Goal: Task Accomplishment & Management: Manage account settings

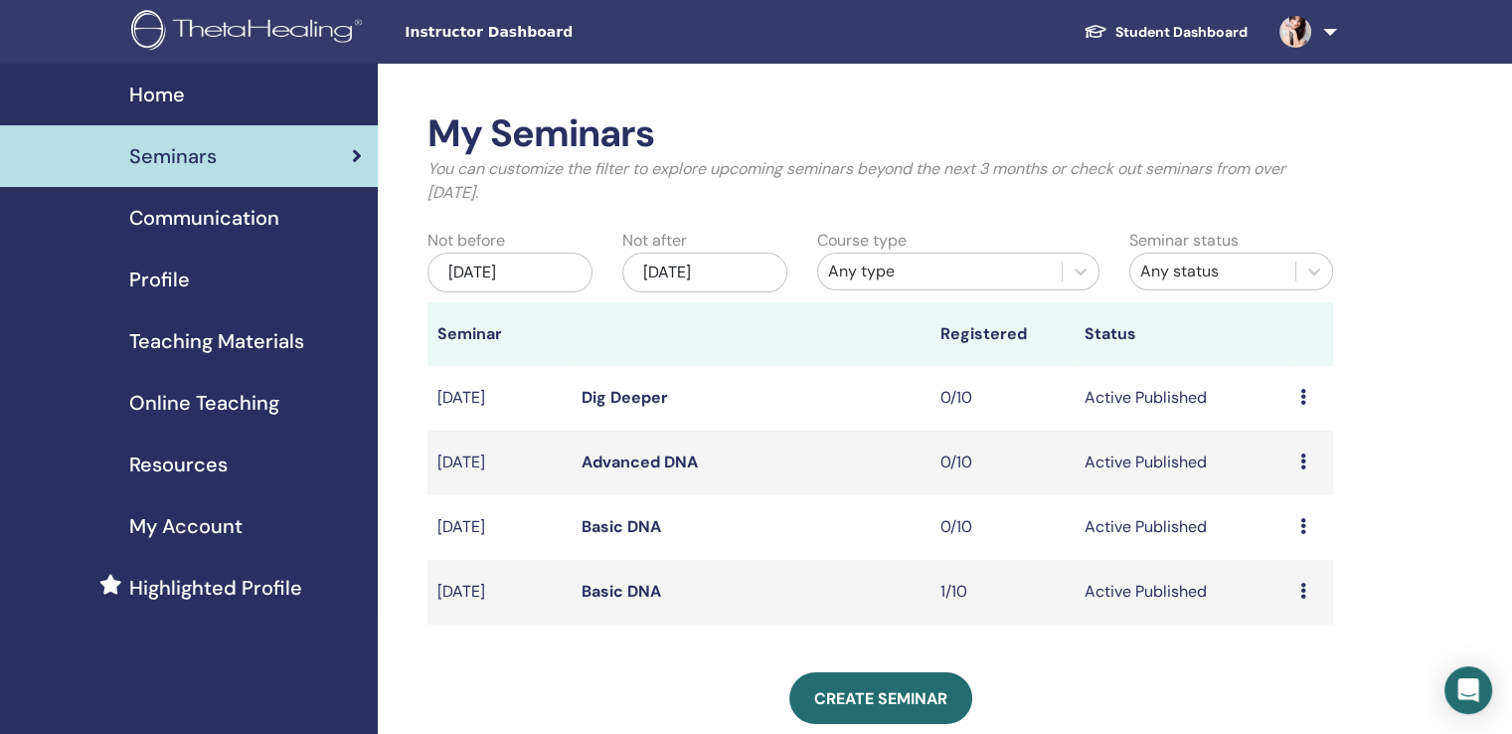
click at [1301, 592] on icon at bounding box center [1304, 591] width 6 height 16
click at [1297, 702] on p "Cancel" at bounding box center [1286, 698] width 76 height 24
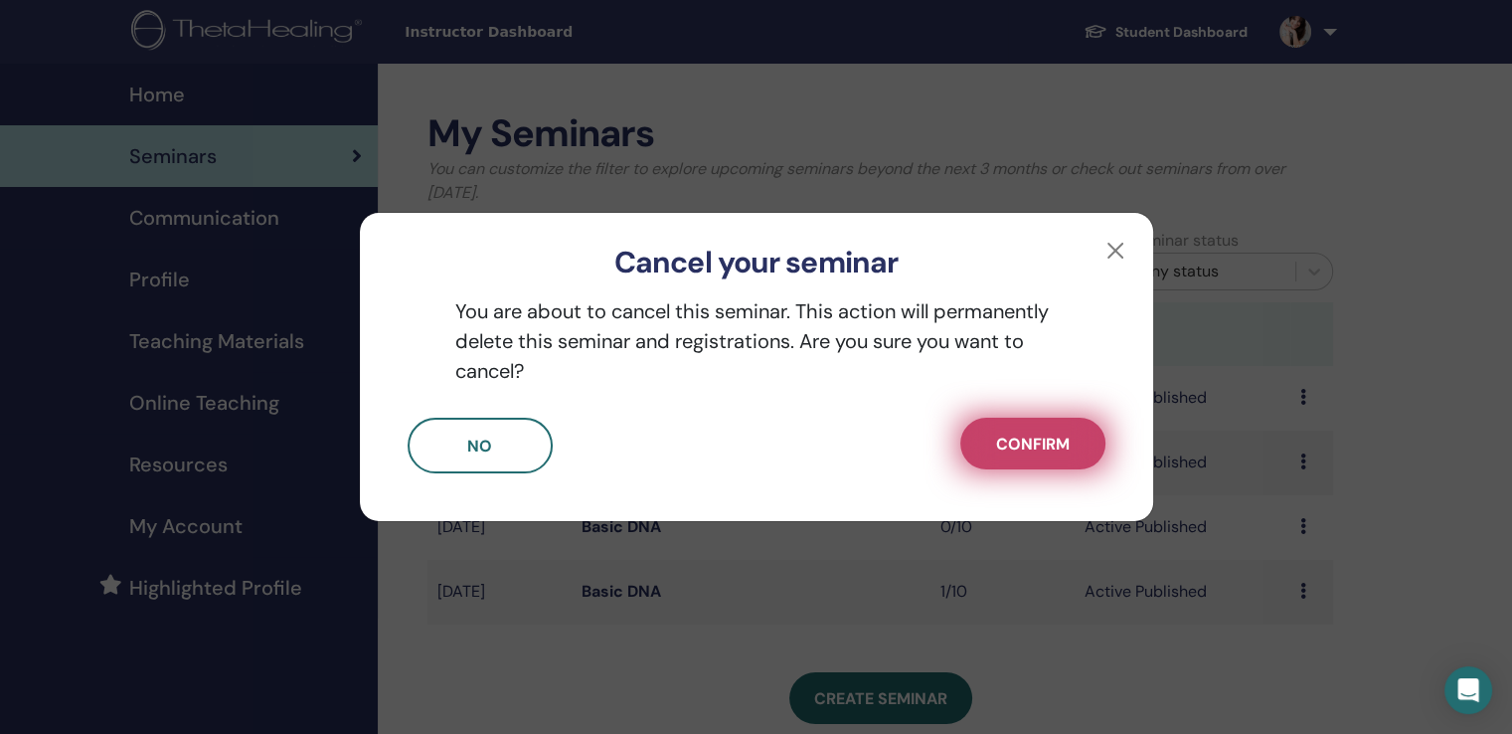
click at [1026, 438] on span "Confirm" at bounding box center [1033, 444] width 74 height 21
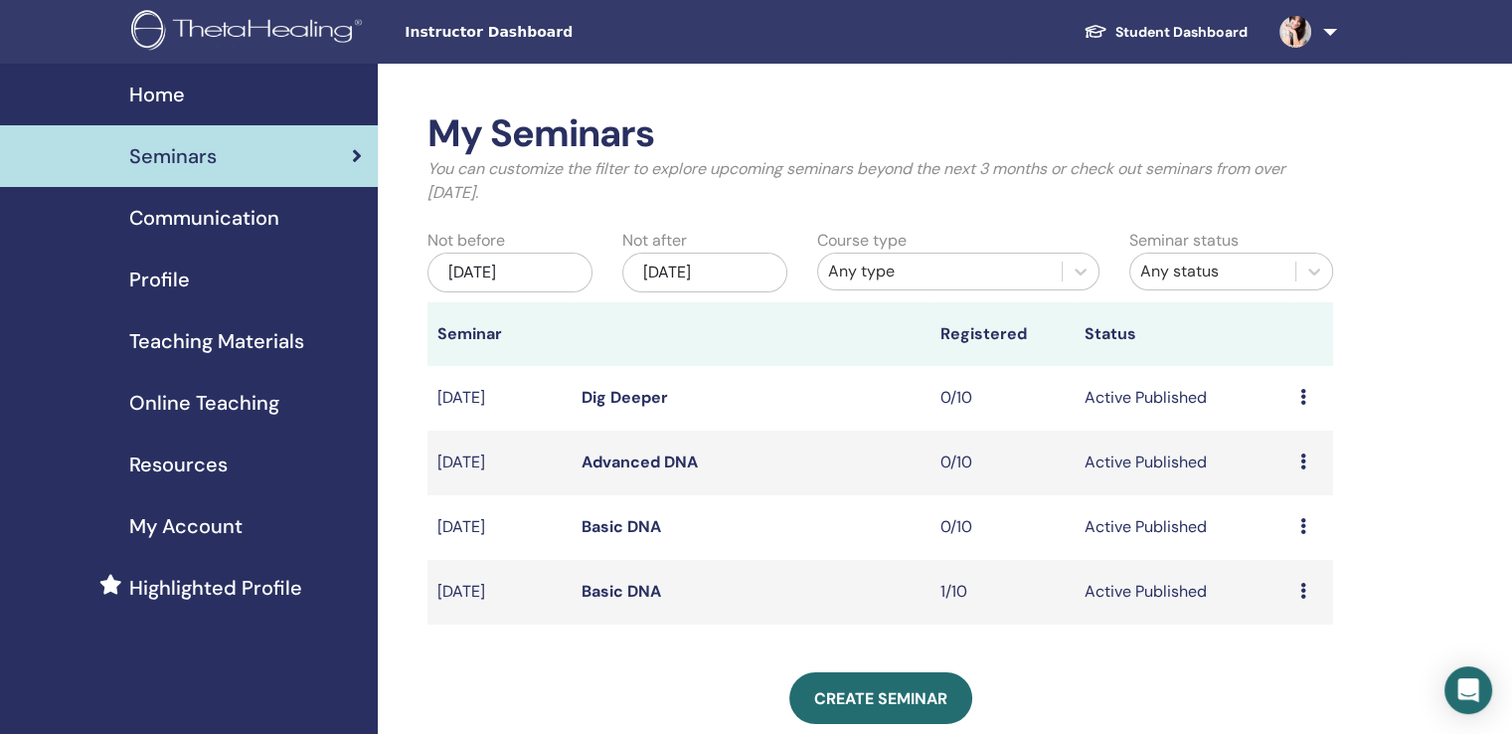
click at [629, 594] on link "Basic DNA" at bounding box center [622, 591] width 80 height 21
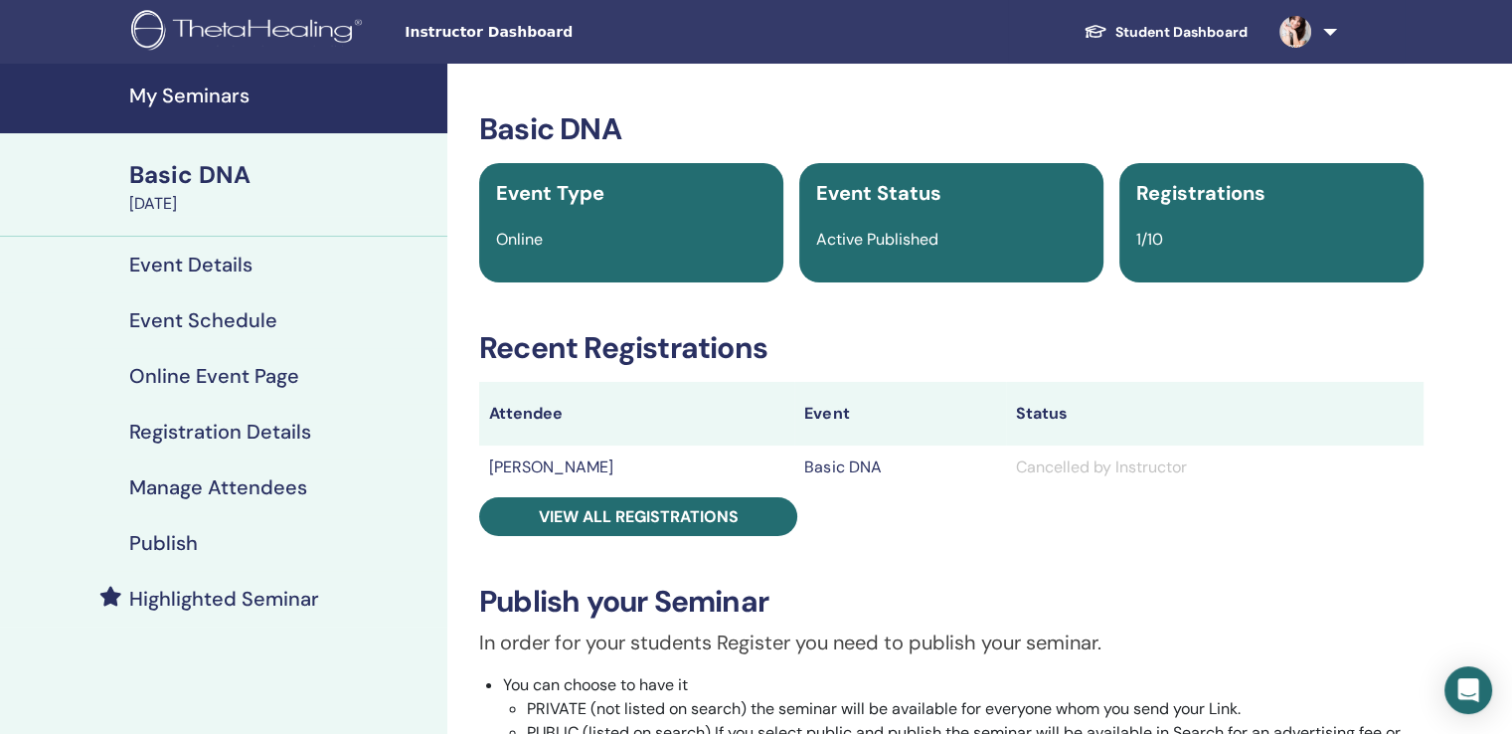
click at [188, 261] on h4 "Event Details" at bounding box center [190, 265] width 123 height 24
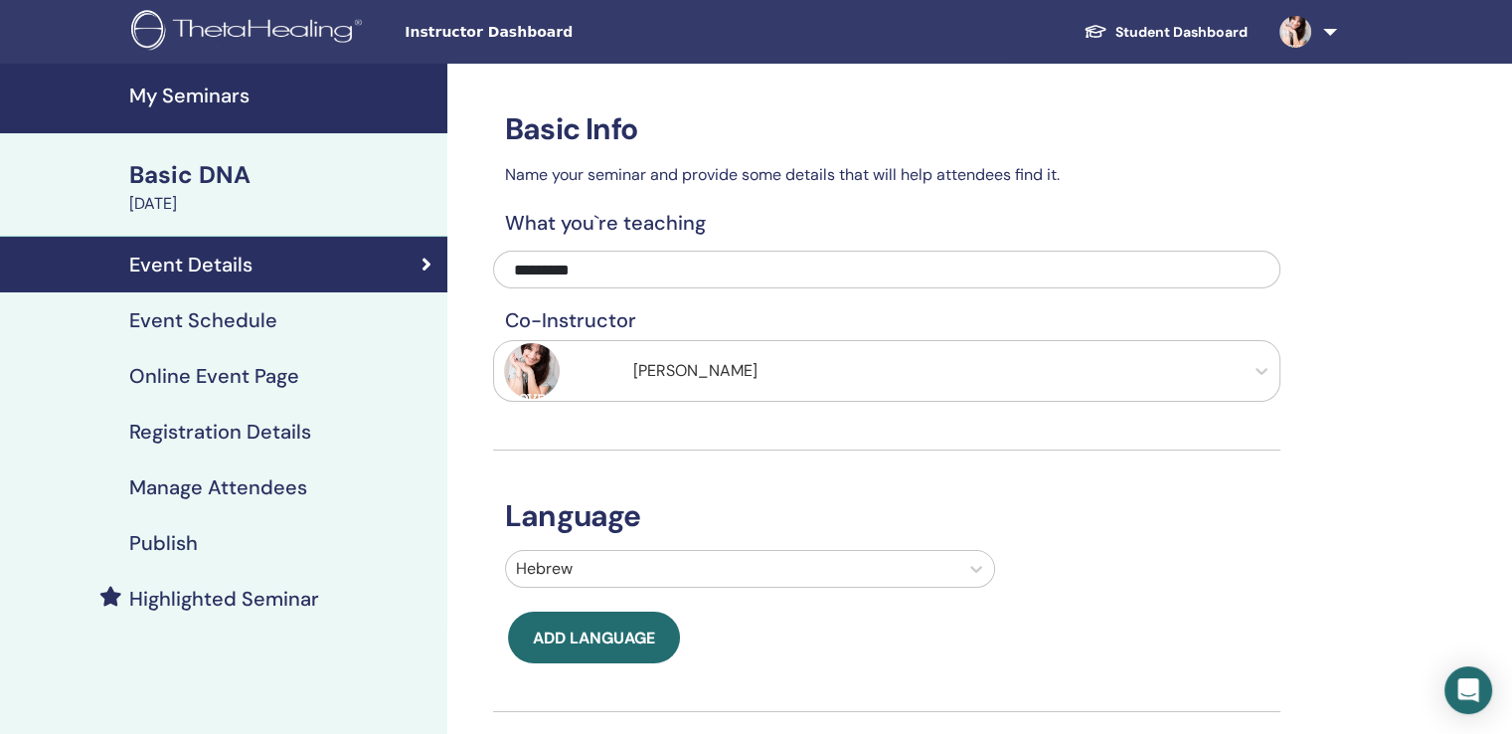
click at [239, 325] on h4 "Event Schedule" at bounding box center [203, 320] width 148 height 24
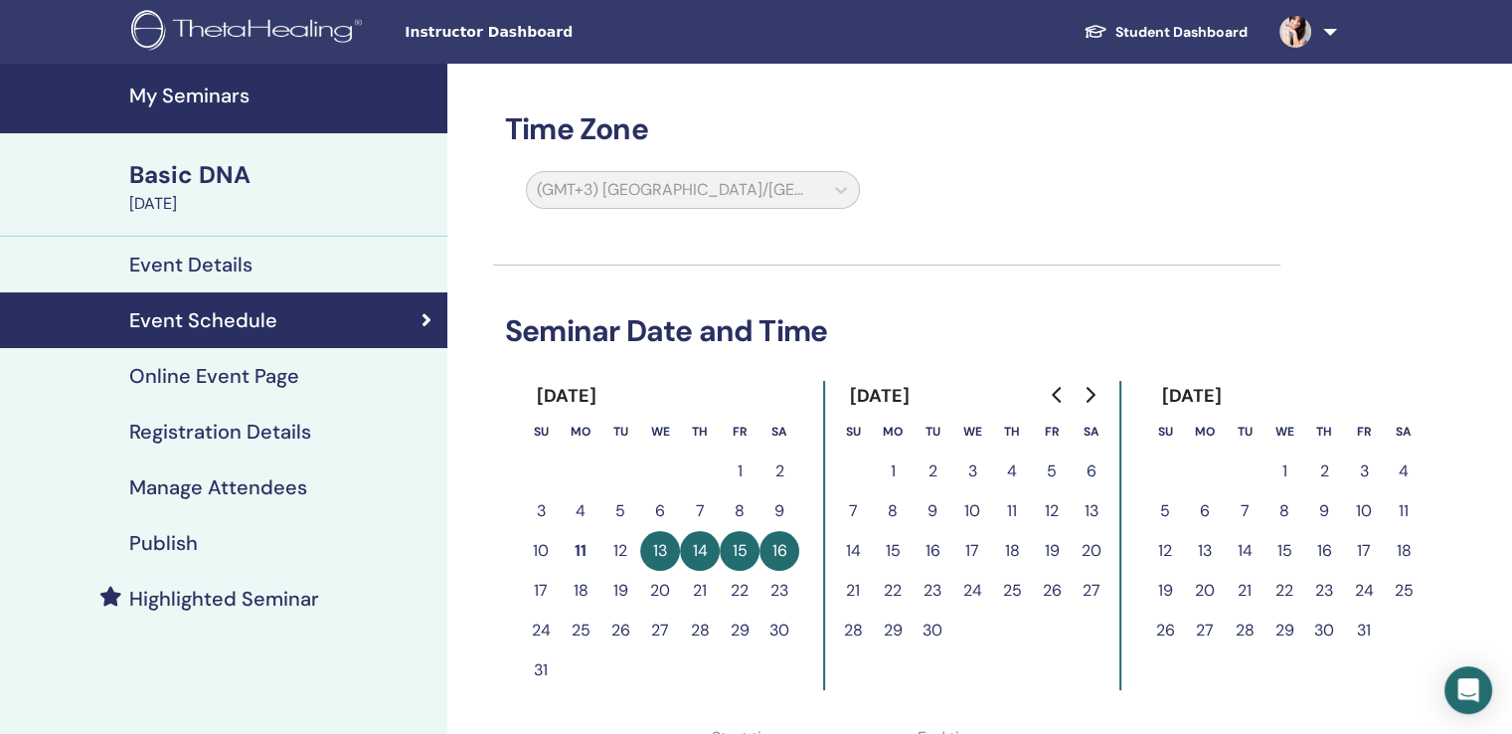
click at [776, 563] on button "16" at bounding box center [780, 551] width 40 height 40
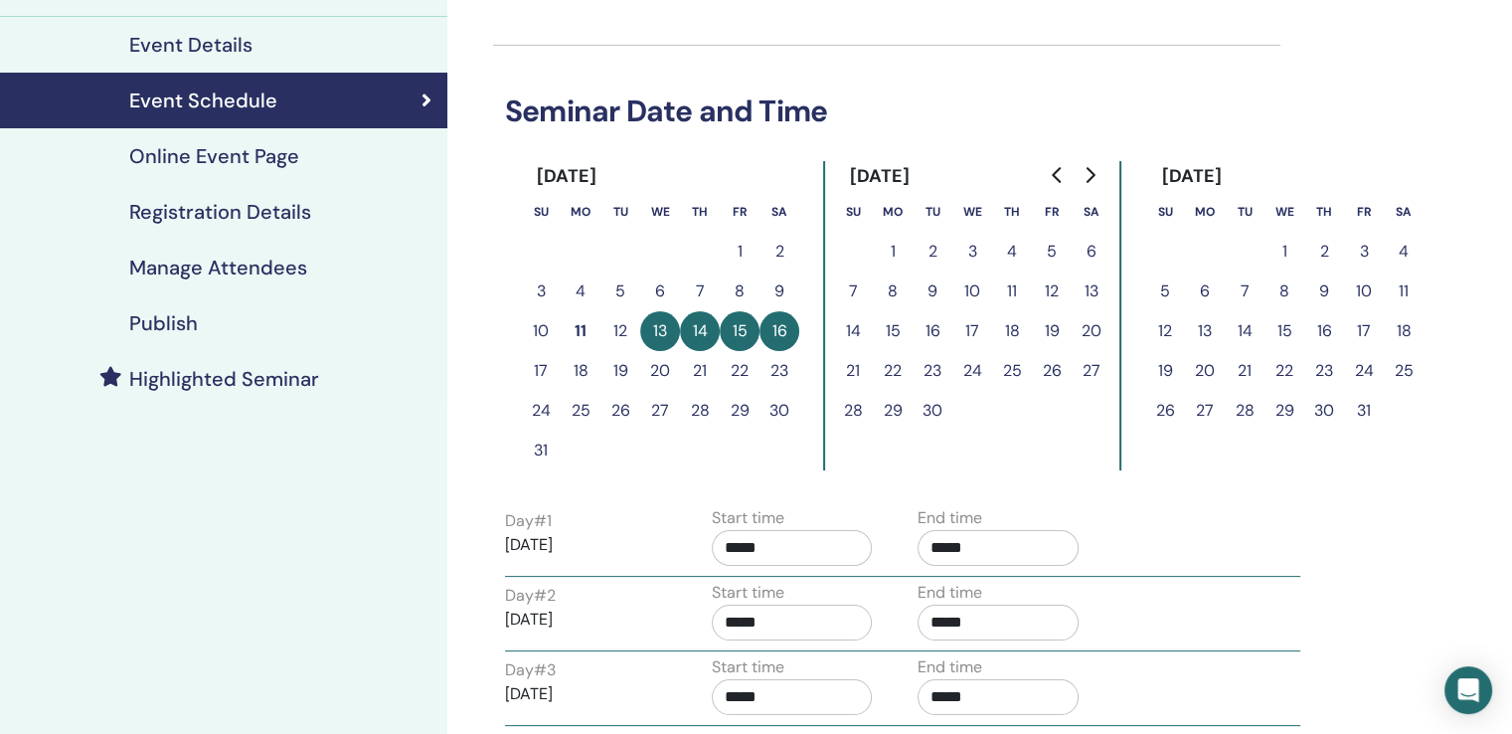
scroll to position [99, 0]
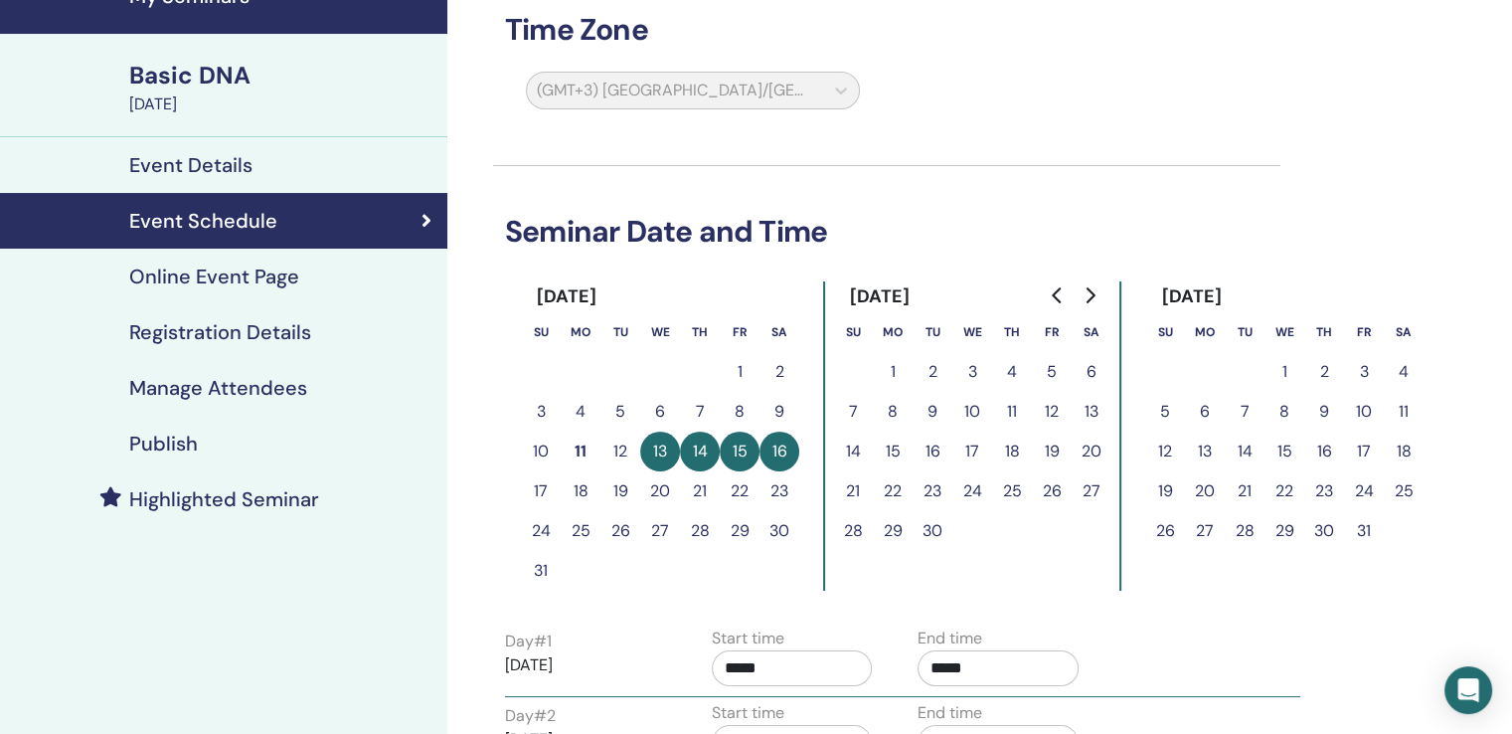
click at [939, 366] on button "2" at bounding box center [933, 372] width 40 height 40
click at [973, 371] on button "3" at bounding box center [973, 372] width 40 height 40
click at [777, 485] on button "23" at bounding box center [780, 491] width 40 height 40
click at [736, 489] on button "22" at bounding box center [740, 491] width 40 height 40
click at [177, 279] on h4 "Online Event Page" at bounding box center [214, 276] width 170 height 24
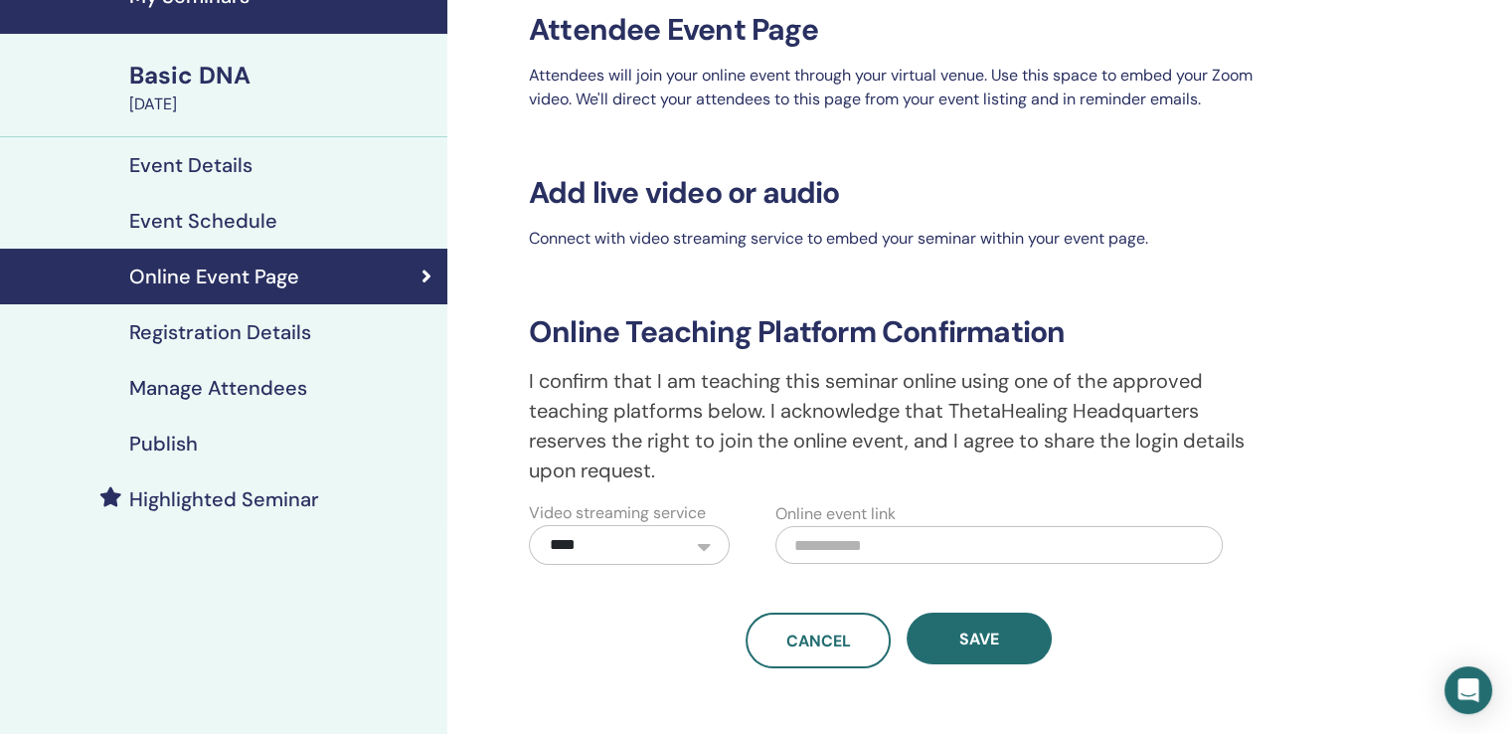
click at [201, 331] on h4 "Registration Details" at bounding box center [220, 332] width 182 height 24
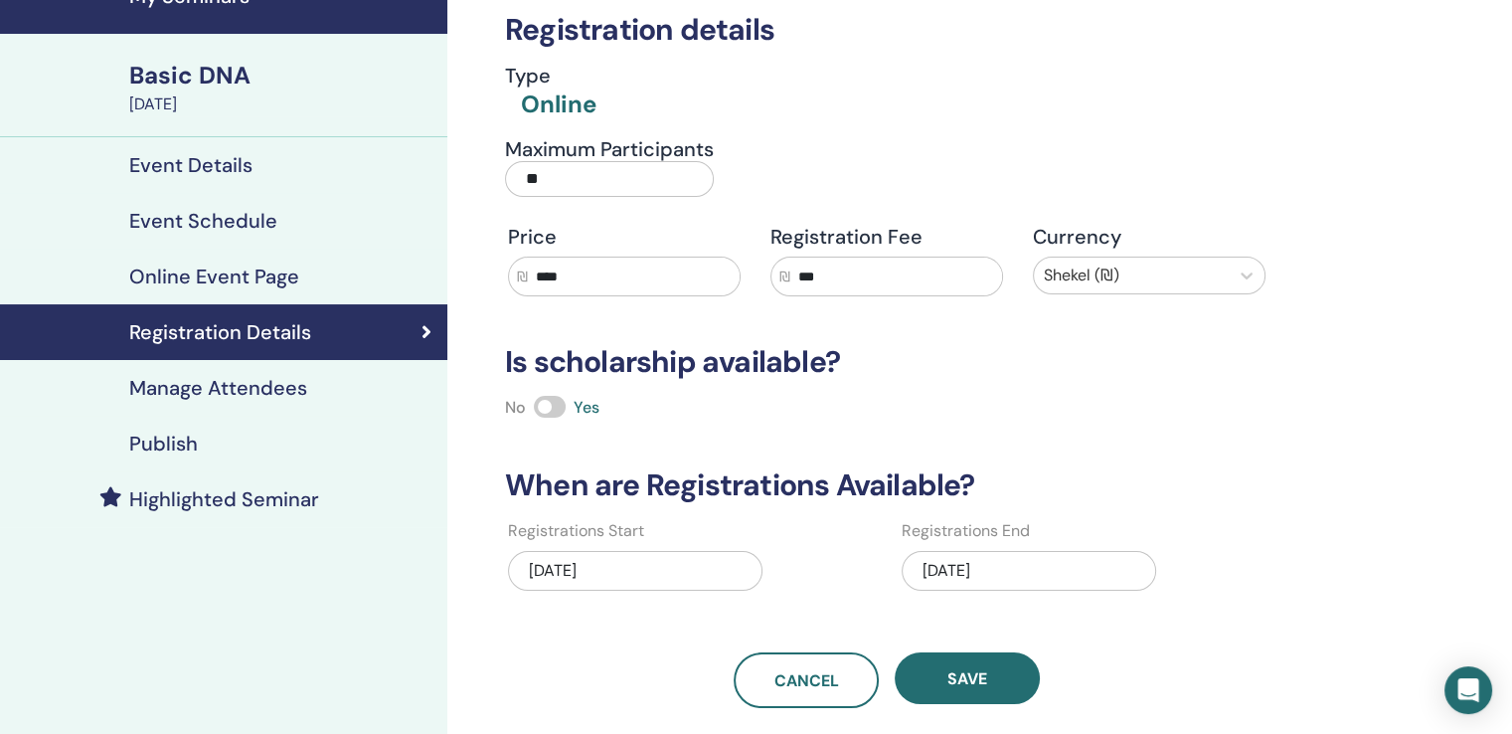
click at [1015, 538] on label "Registrations End" at bounding box center [966, 531] width 128 height 24
click at [1025, 572] on div "08/16/2025" at bounding box center [1029, 571] width 255 height 40
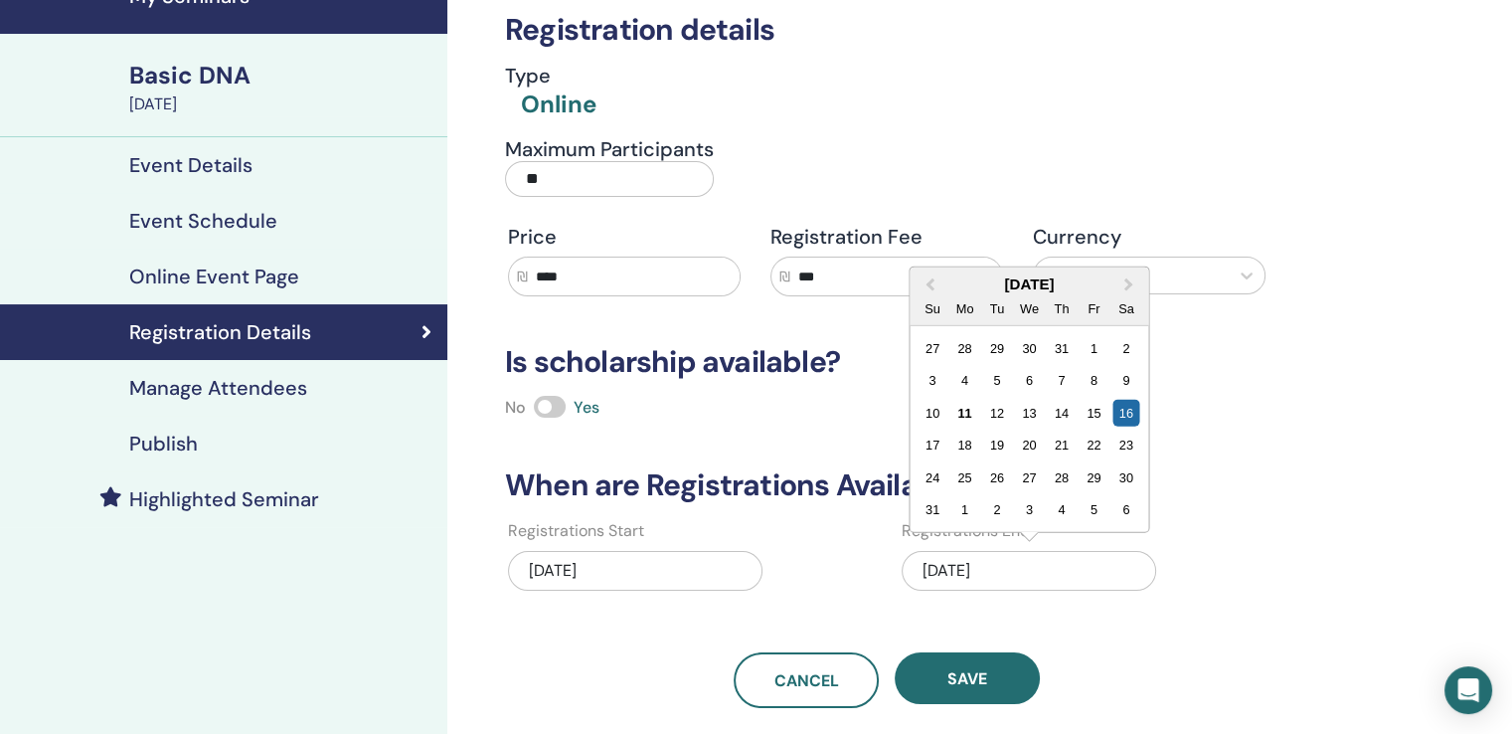
click at [965, 411] on div "11" at bounding box center [965, 412] width 27 height 27
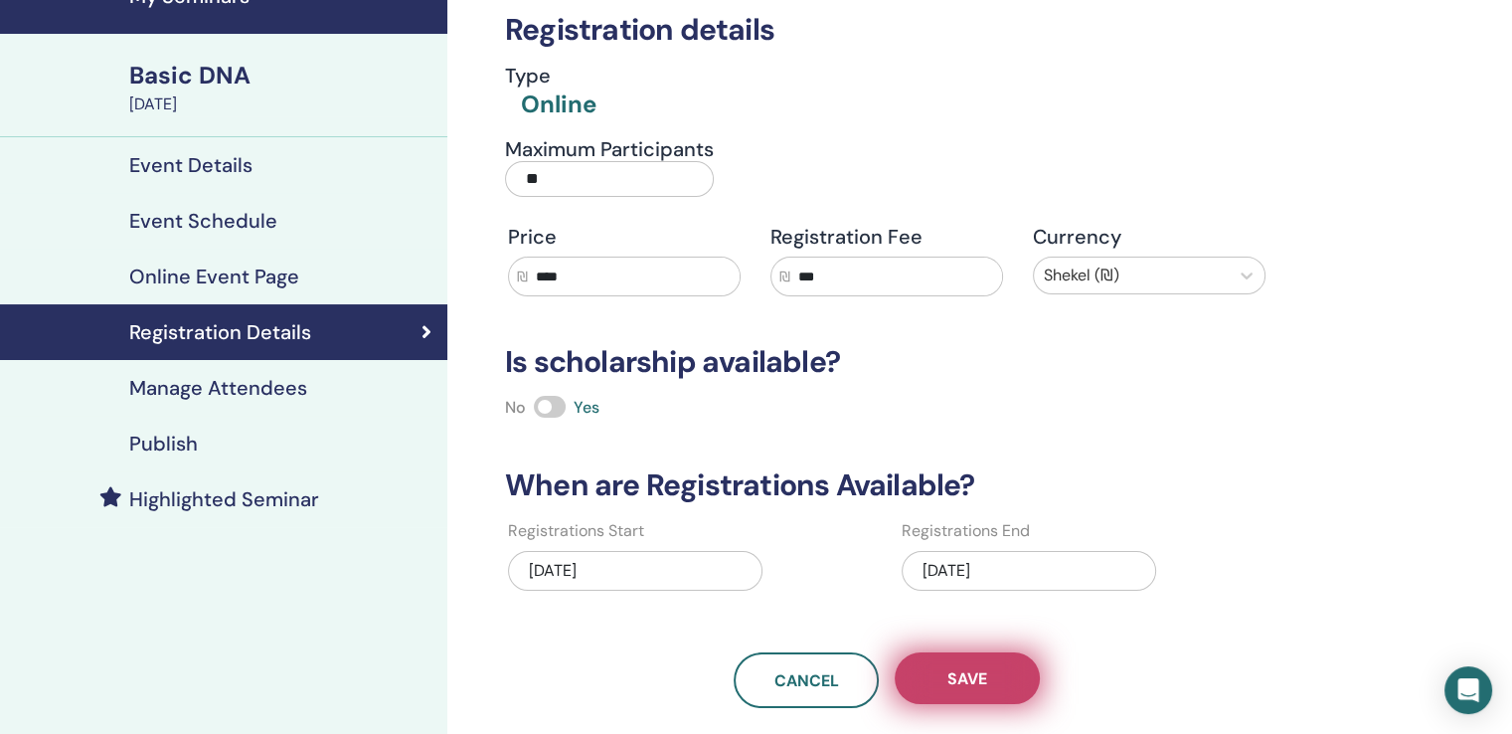
click at [959, 673] on span "Save" at bounding box center [968, 678] width 40 height 21
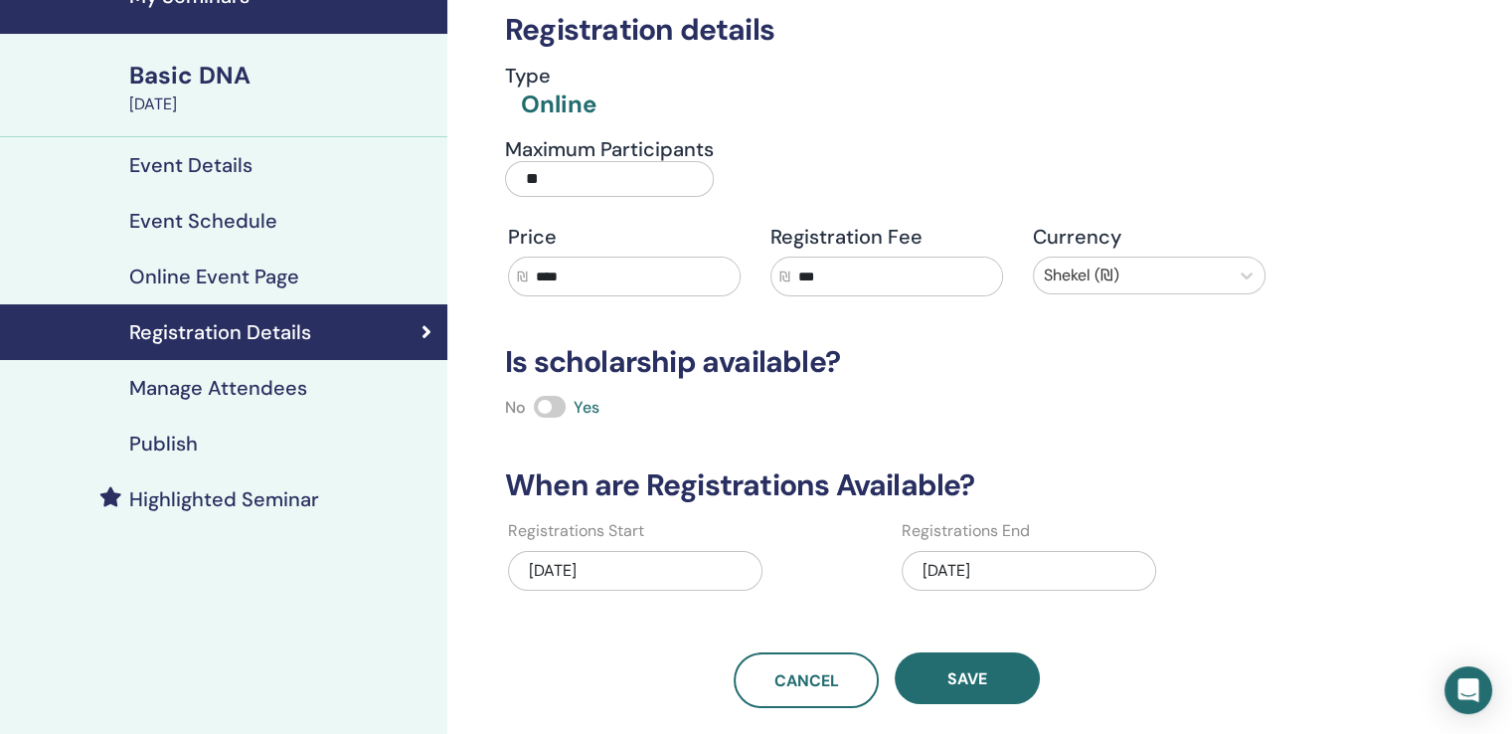
click at [259, 391] on h4 "Manage Attendees" at bounding box center [218, 388] width 178 height 24
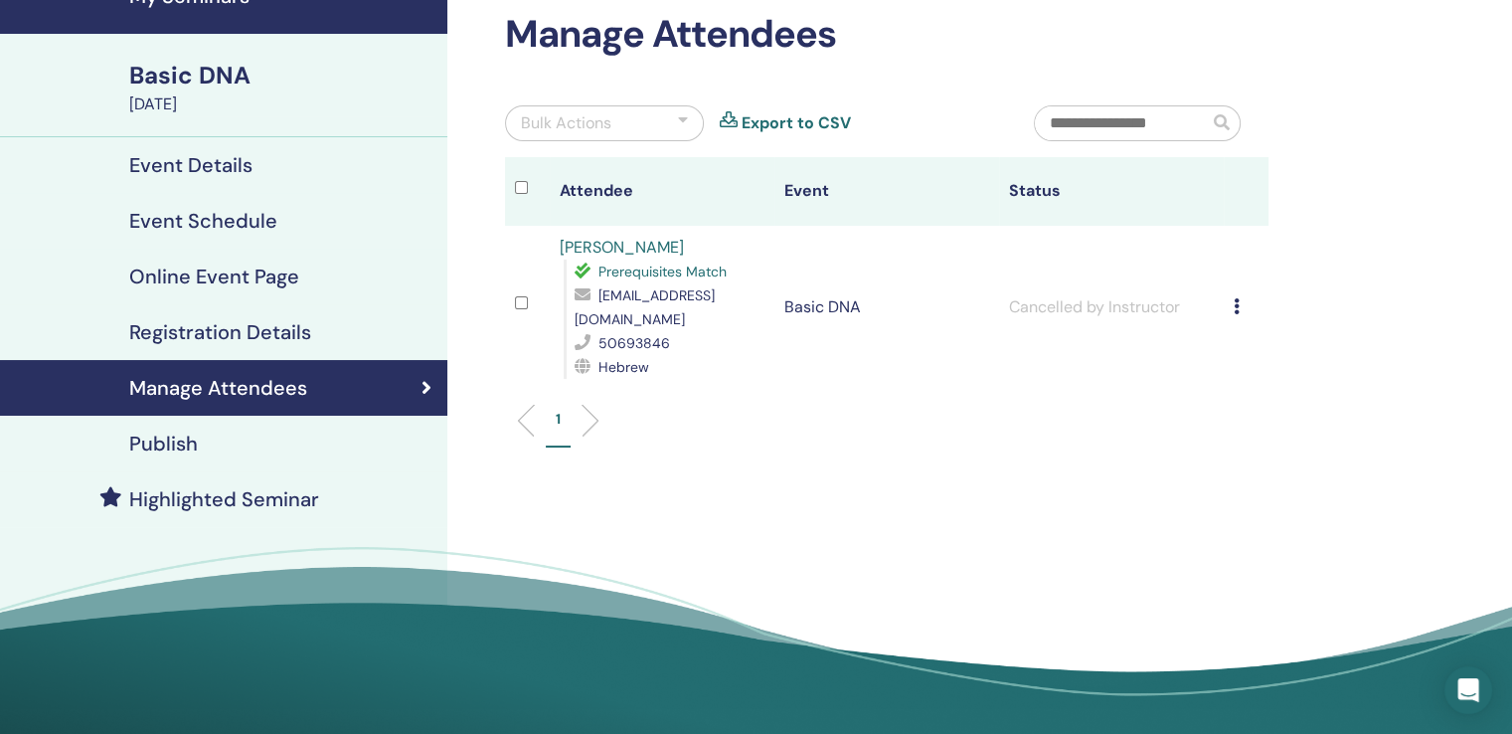
click at [168, 444] on h4 "Publish" at bounding box center [163, 444] width 69 height 24
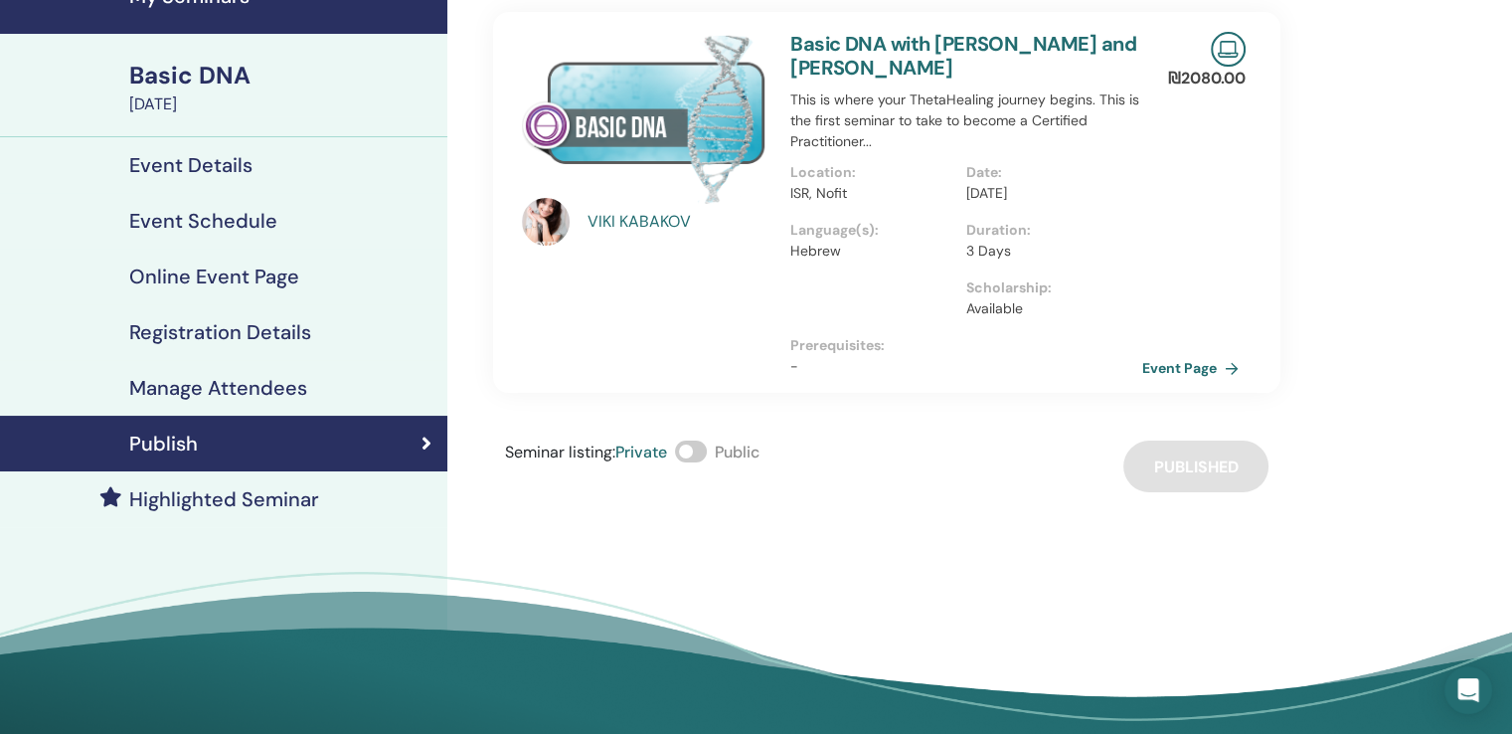
click at [229, 168] on h4 "Event Details" at bounding box center [190, 165] width 123 height 24
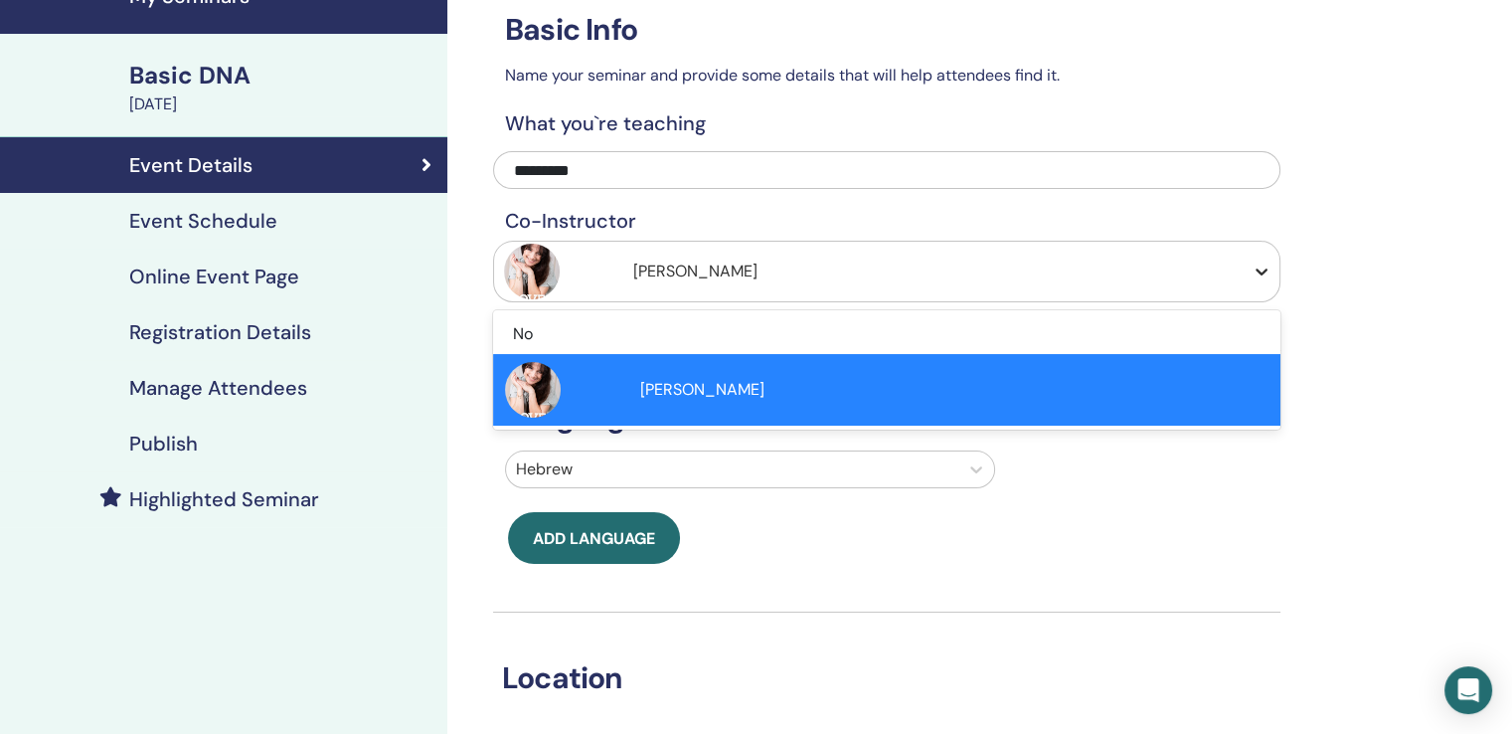
click at [1255, 271] on icon at bounding box center [1262, 272] width 20 height 20
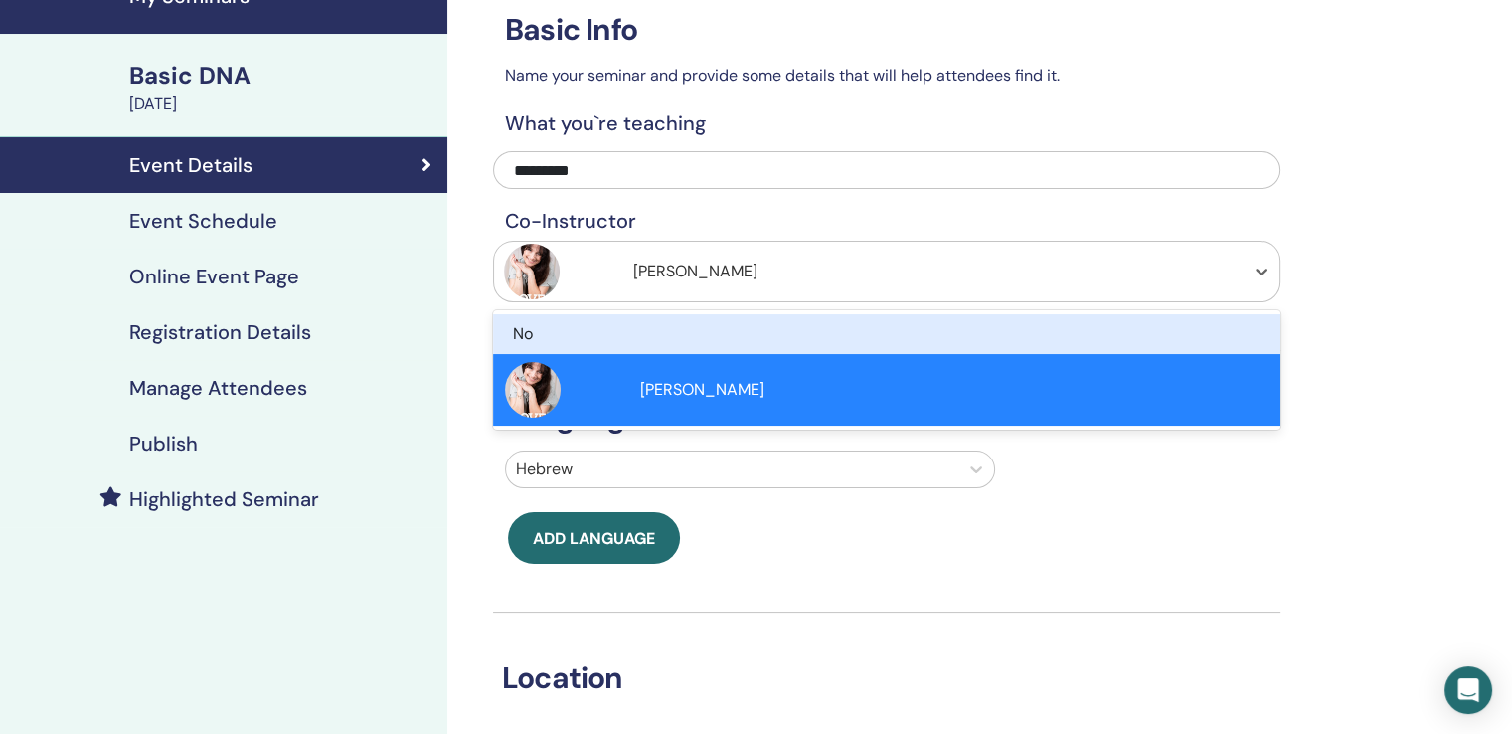
click at [622, 333] on div "No" at bounding box center [827, 334] width 628 height 24
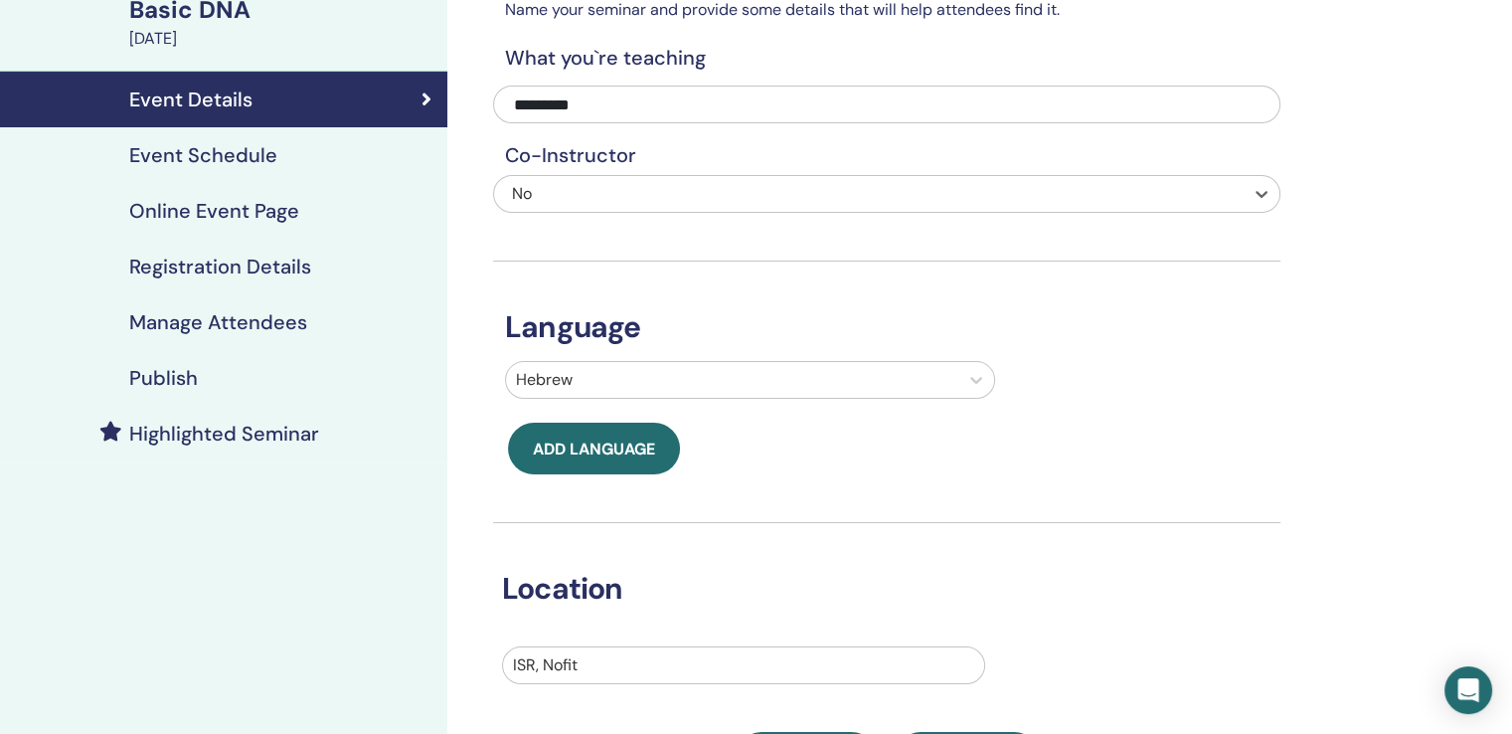
scroll to position [298, 0]
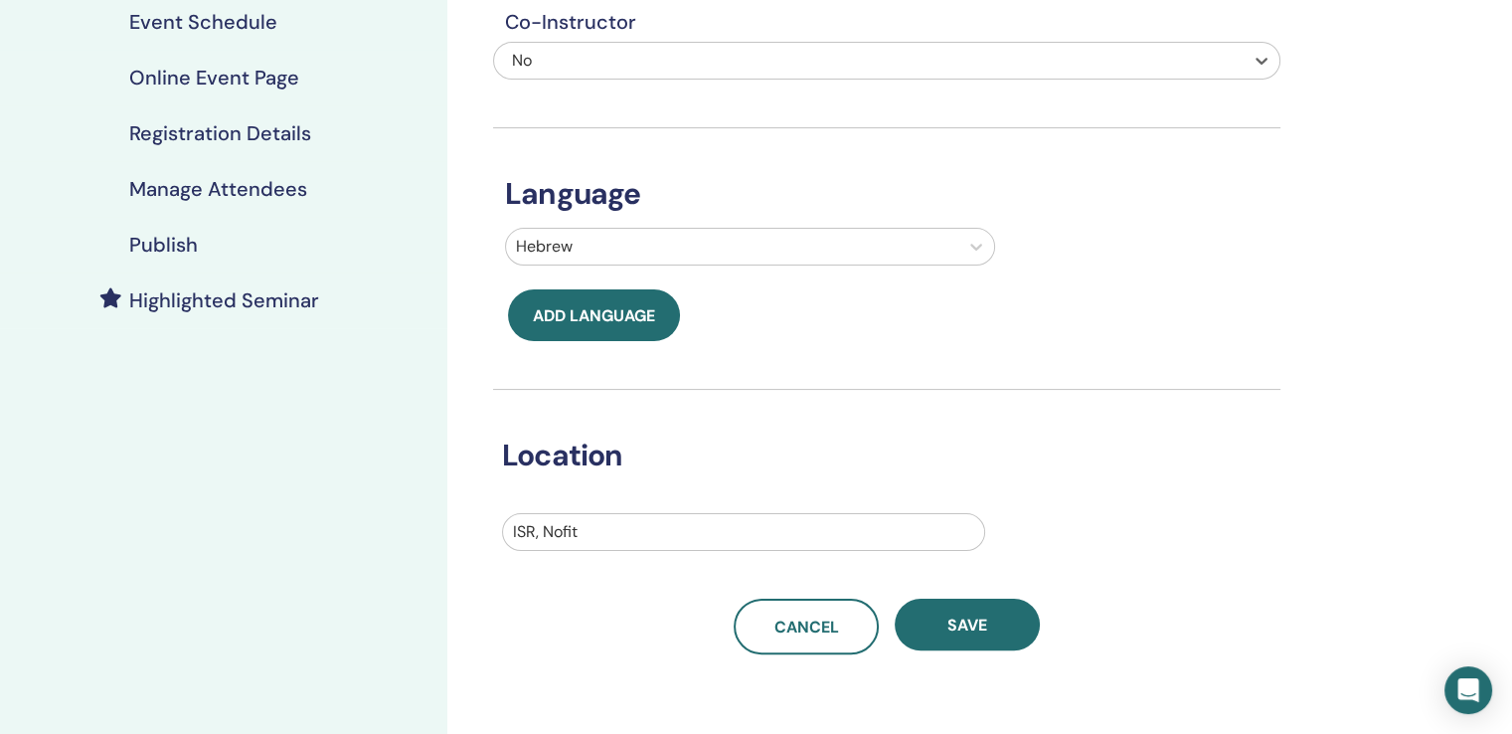
click at [939, 653] on div "Basic Info Name your seminar and provide some details that will help attendees …" at bounding box center [951, 348] width 1008 height 1167
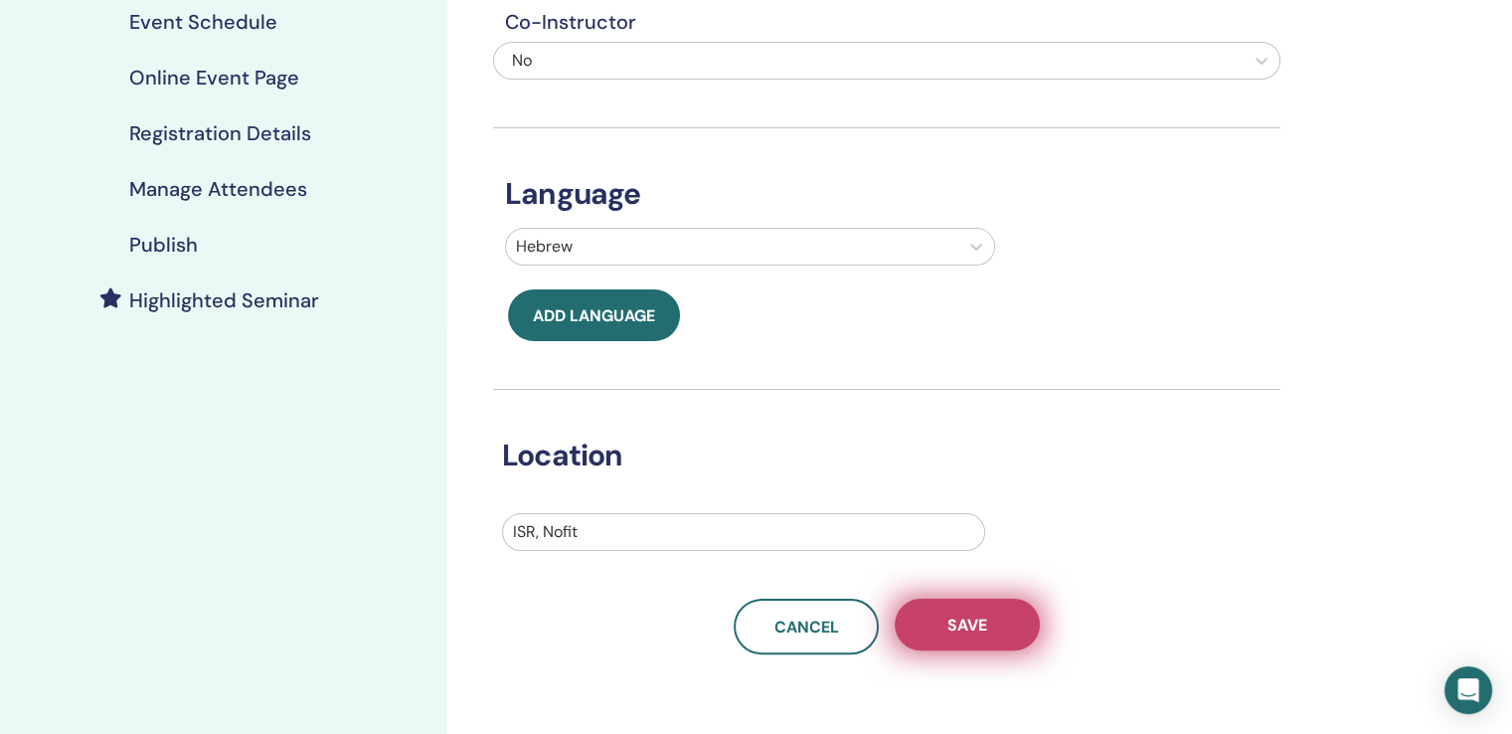
click at [951, 633] on span "Save" at bounding box center [968, 625] width 40 height 21
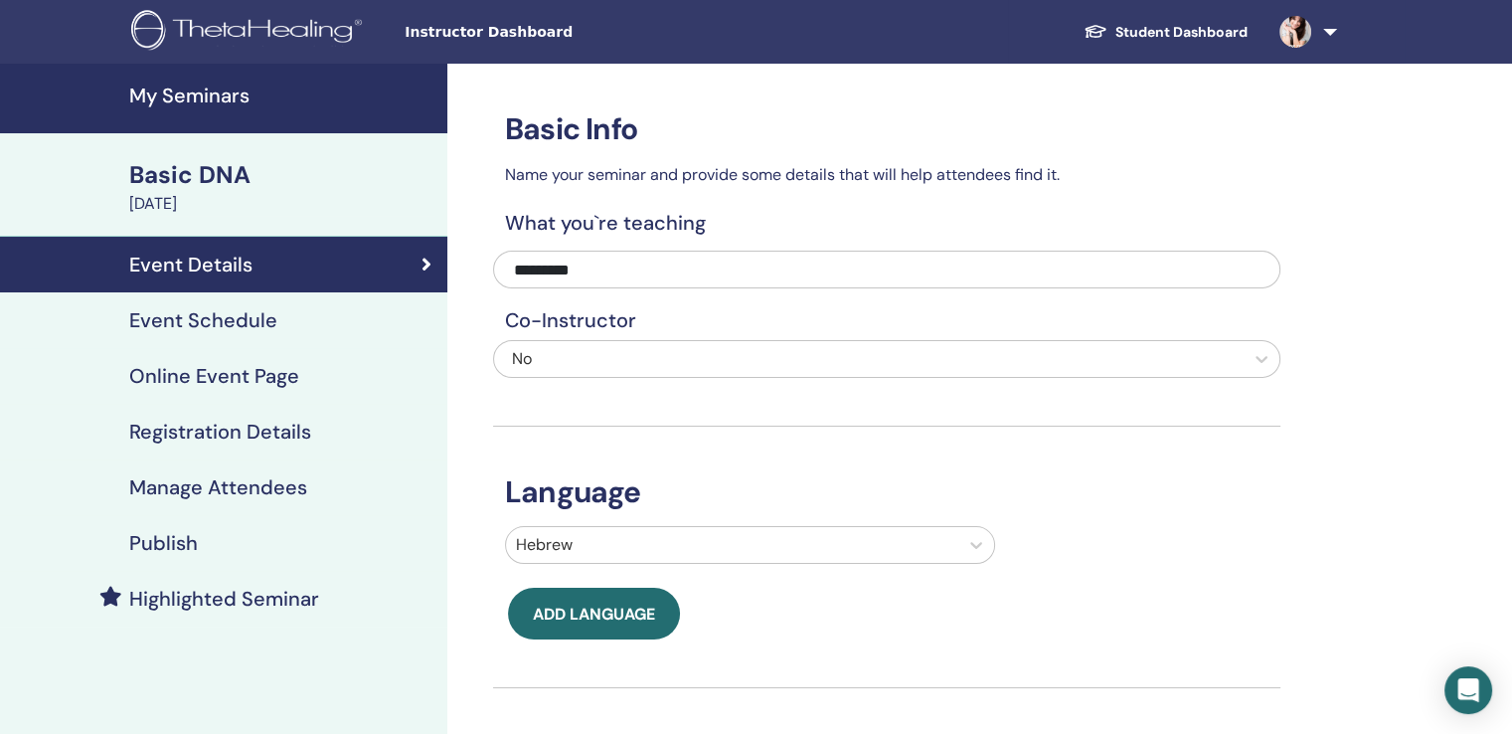
click at [169, 175] on div "Basic DNA" at bounding box center [282, 175] width 306 height 34
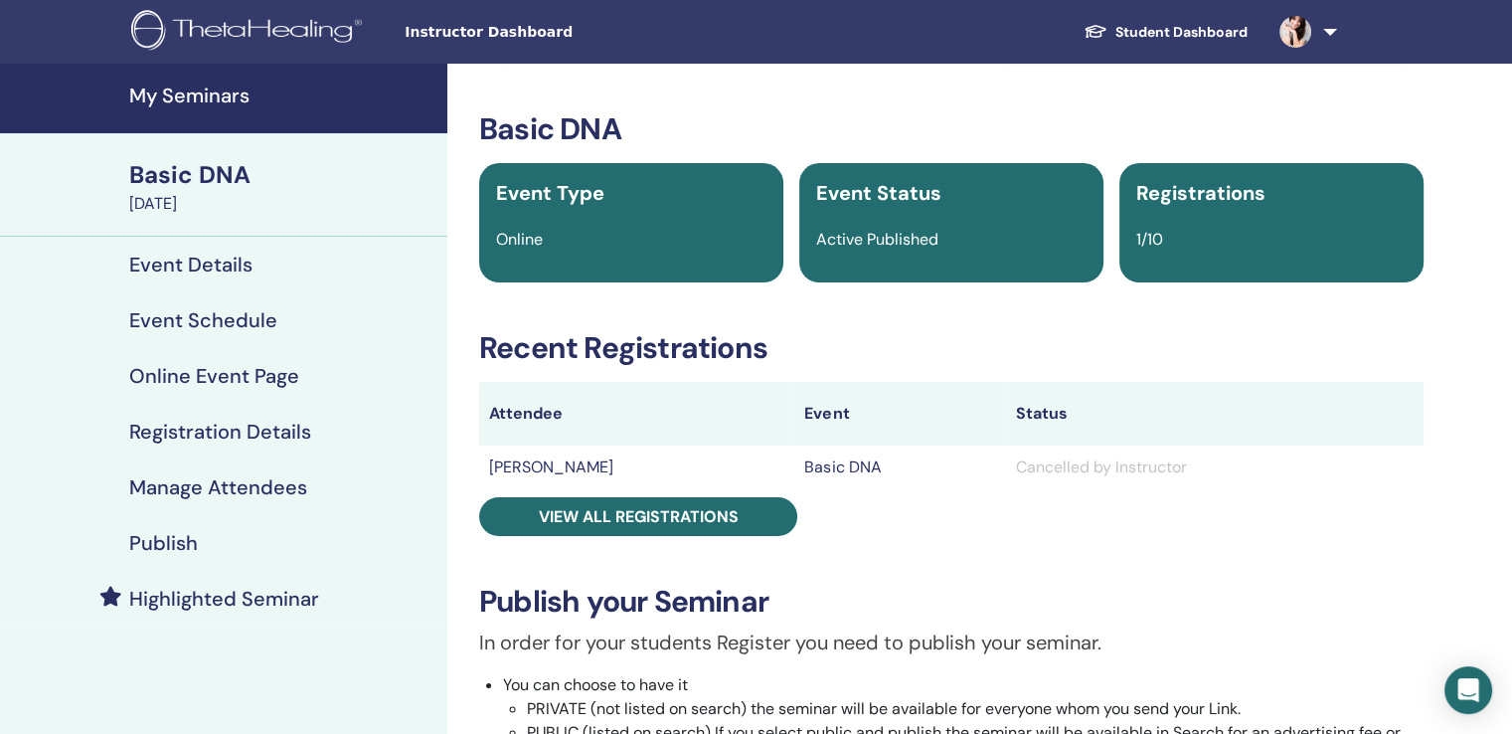
click at [197, 101] on h4 "My Seminars" at bounding box center [282, 96] width 306 height 24
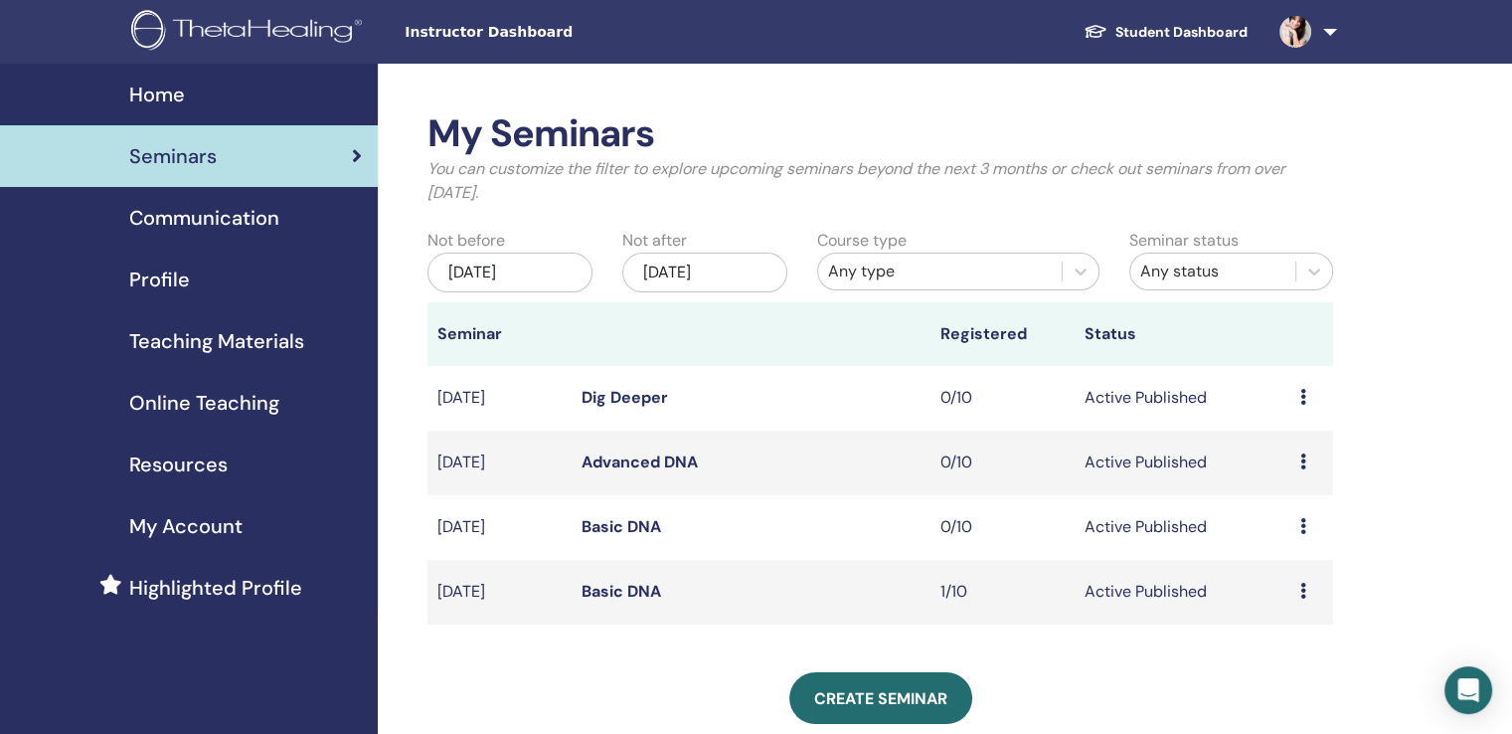
click at [1302, 598] on icon at bounding box center [1304, 591] width 6 height 16
click at [1286, 703] on p "Cancel" at bounding box center [1288, 704] width 76 height 24
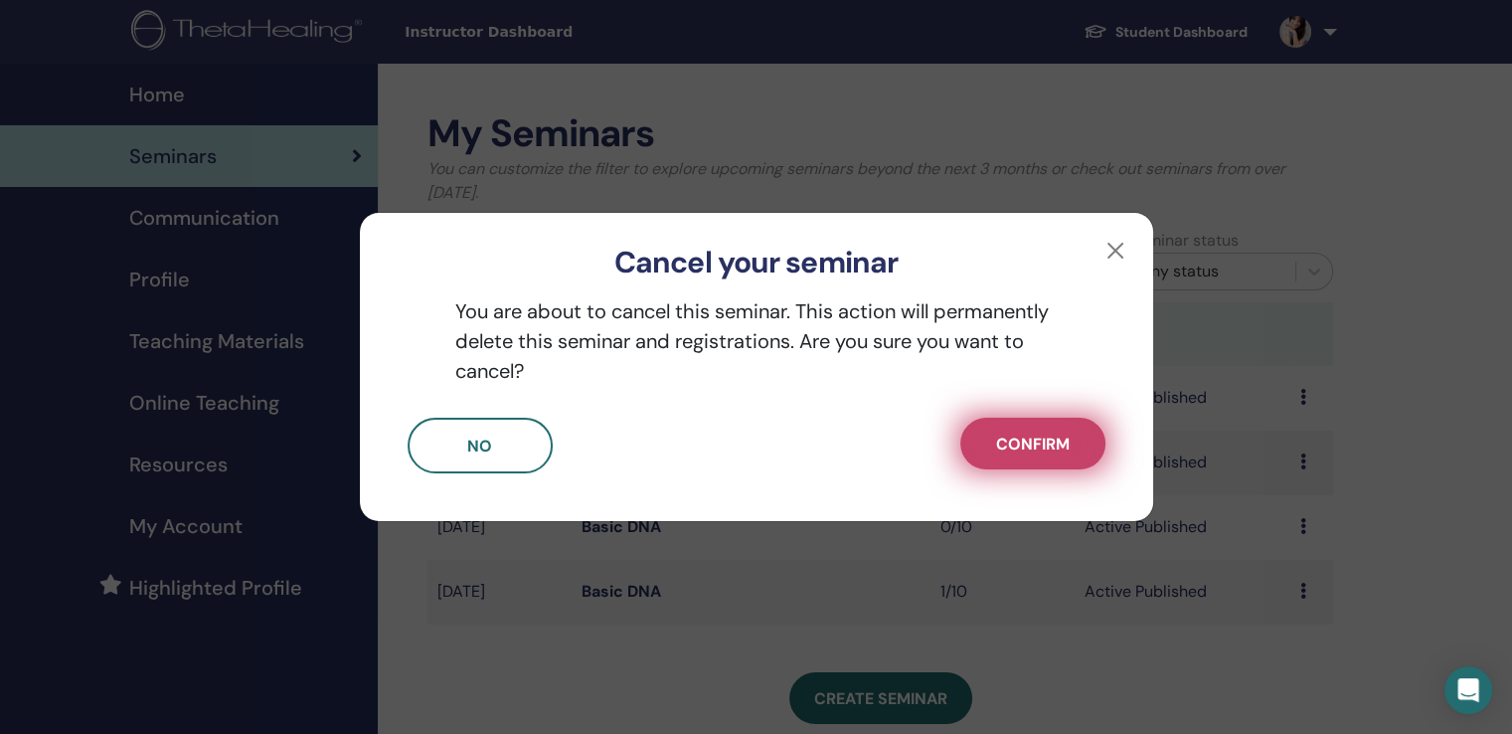
click at [1051, 448] on span "Confirm" at bounding box center [1033, 444] width 74 height 21
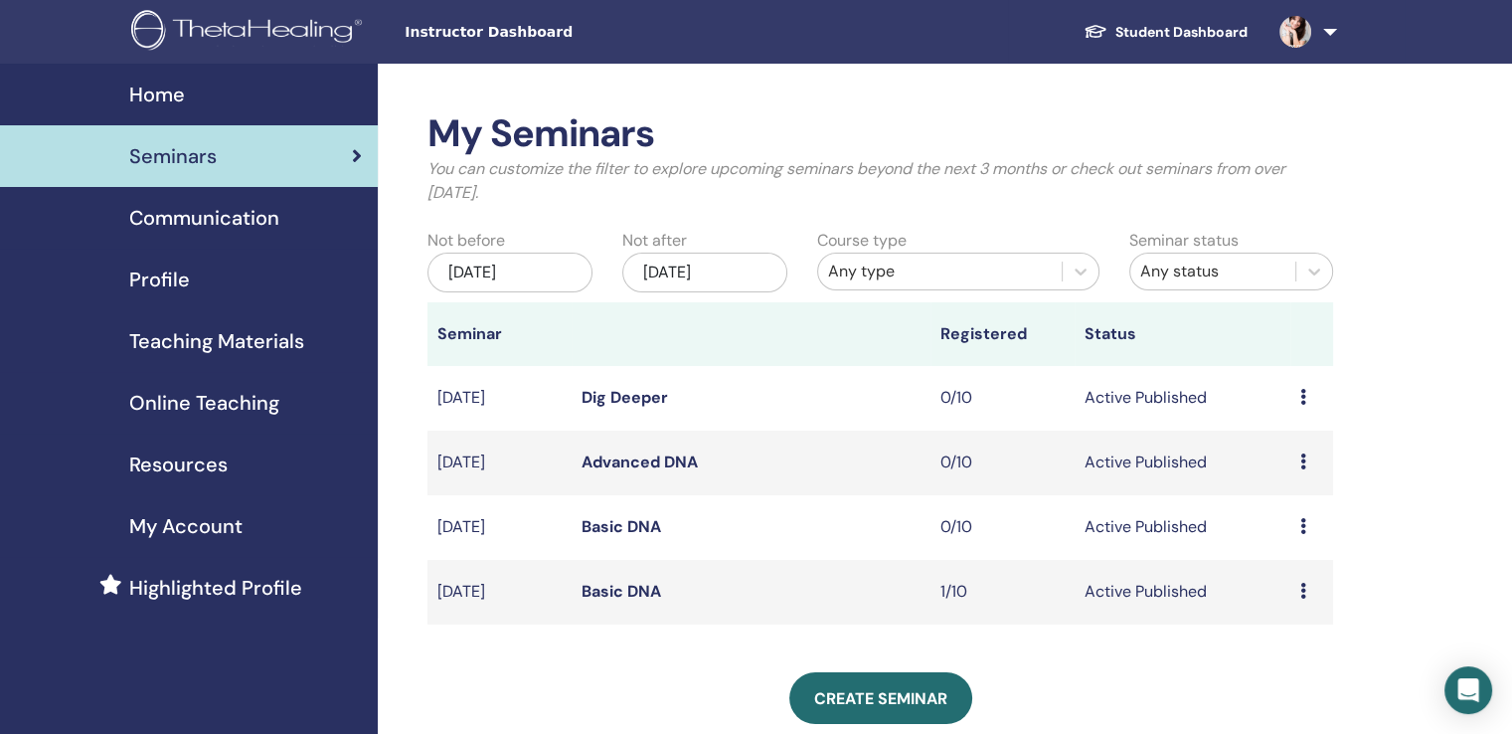
click at [1305, 594] on icon at bounding box center [1304, 591] width 6 height 16
click at [1291, 705] on p "Cancel" at bounding box center [1291, 700] width 76 height 24
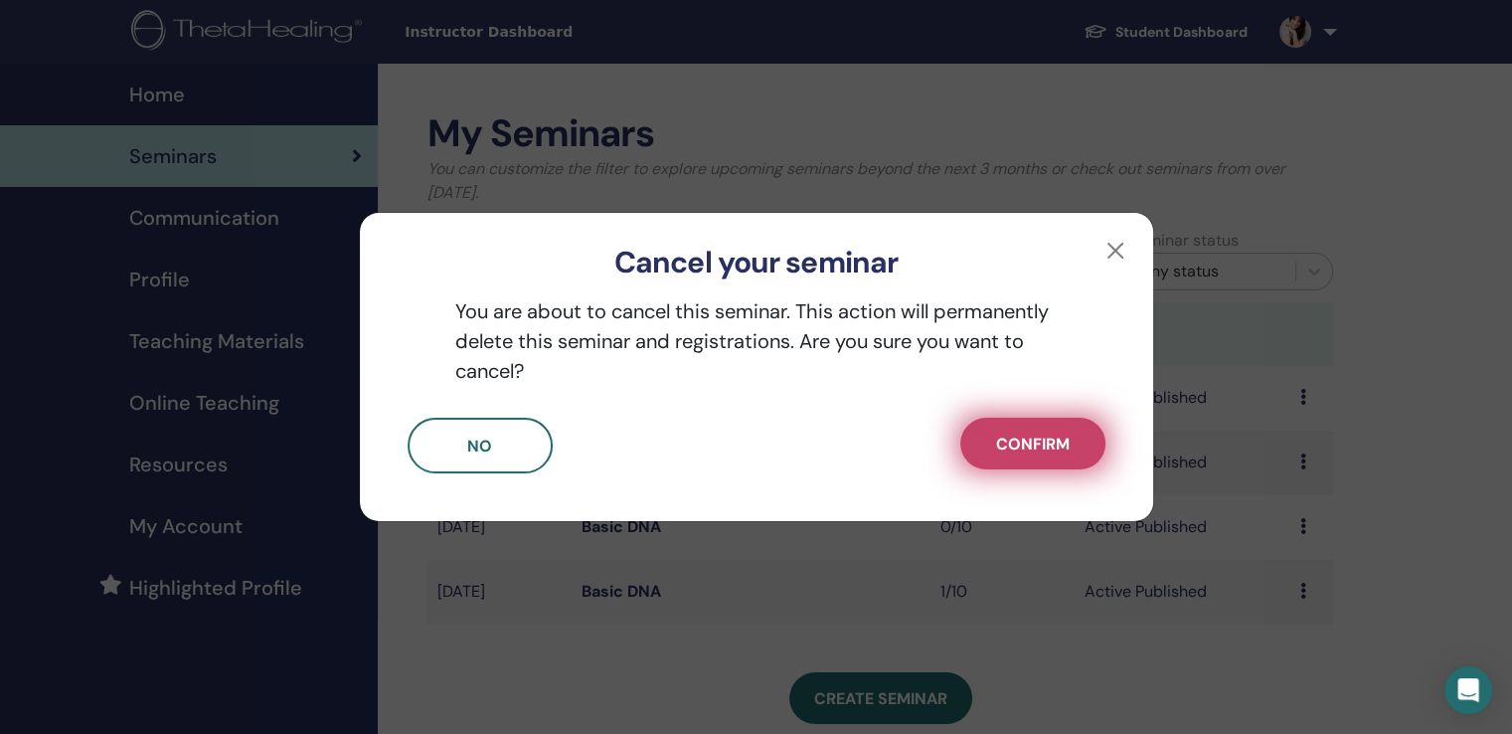
click at [1038, 456] on button "Confirm" at bounding box center [1033, 444] width 145 height 52
